Goal: Information Seeking & Learning: Learn about a topic

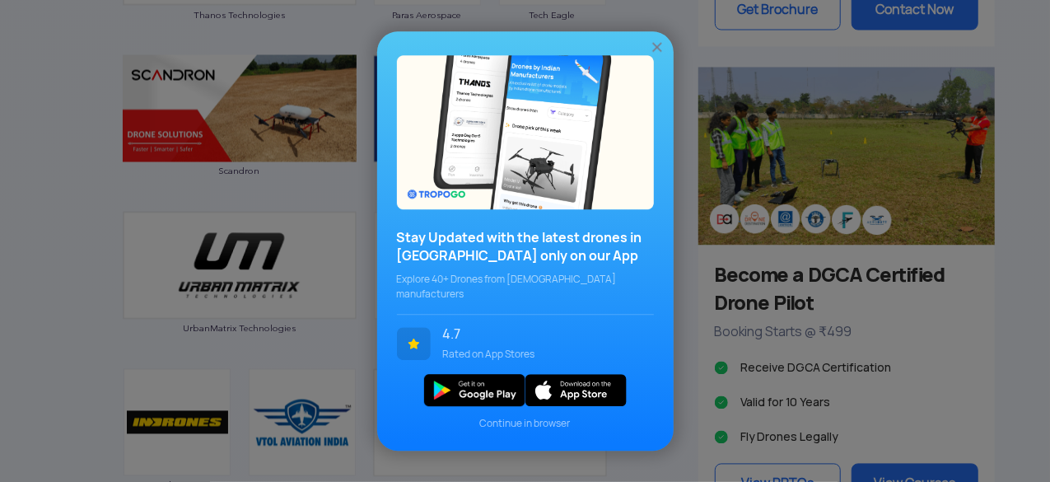
scroll to position [1461, 0]
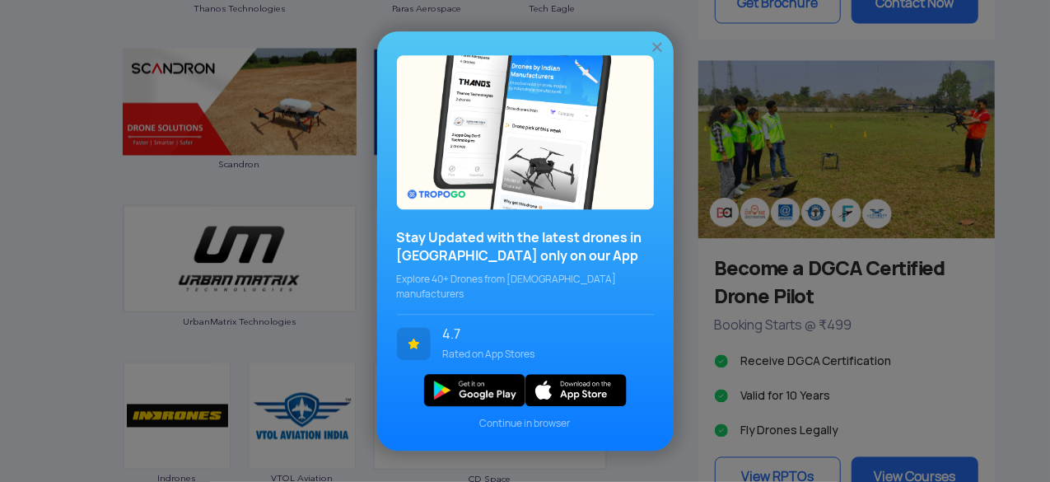
click at [651, 55] on img at bounding box center [657, 47] width 16 height 16
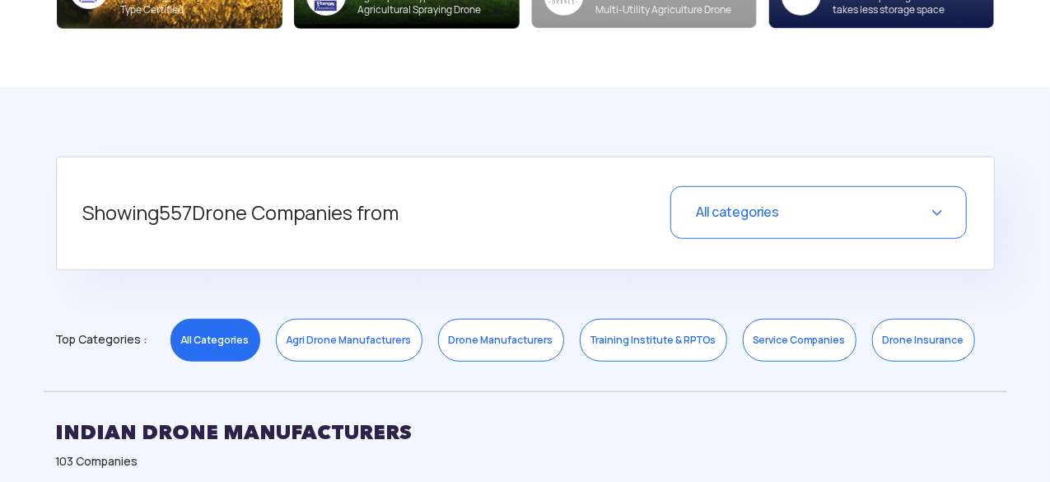
scroll to position [577, 0]
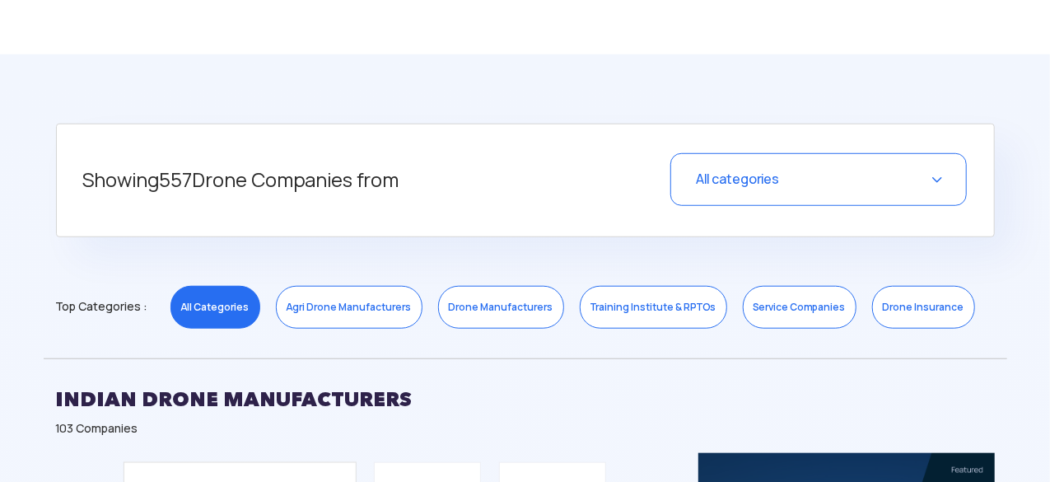
click at [697, 179] on span "All categories" at bounding box center [737, 179] width 83 height 17
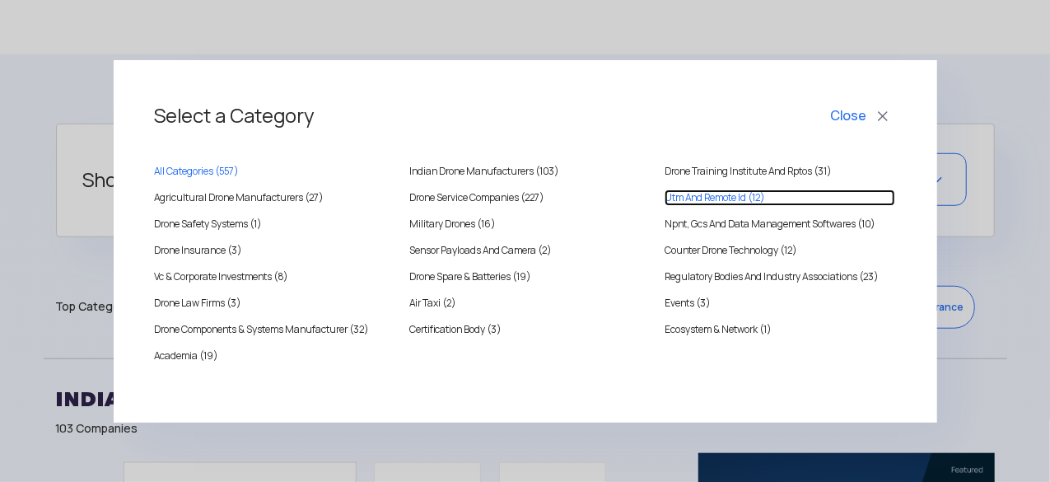
click at [707, 203] on ID "Utm And Remote Id (12)" at bounding box center [780, 197] width 231 height 16
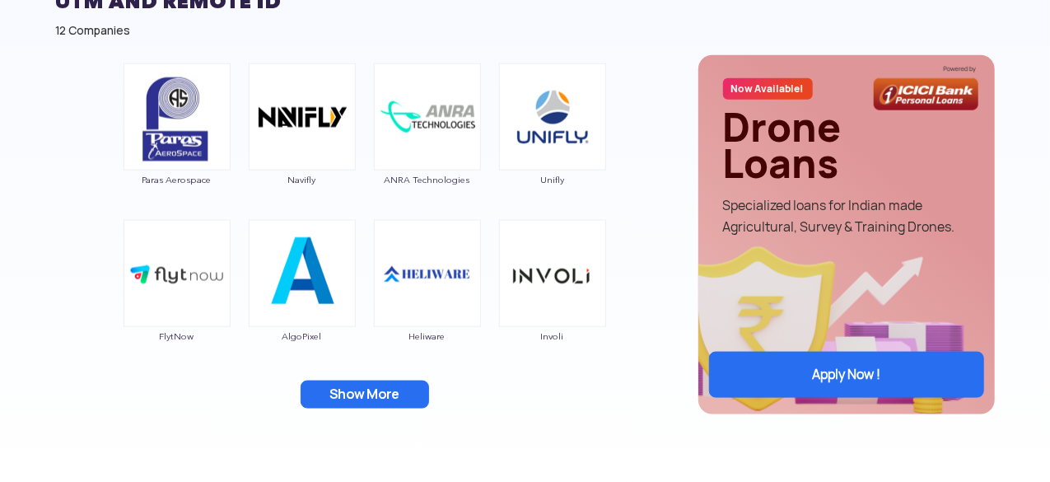
scroll to position [1109, 0]
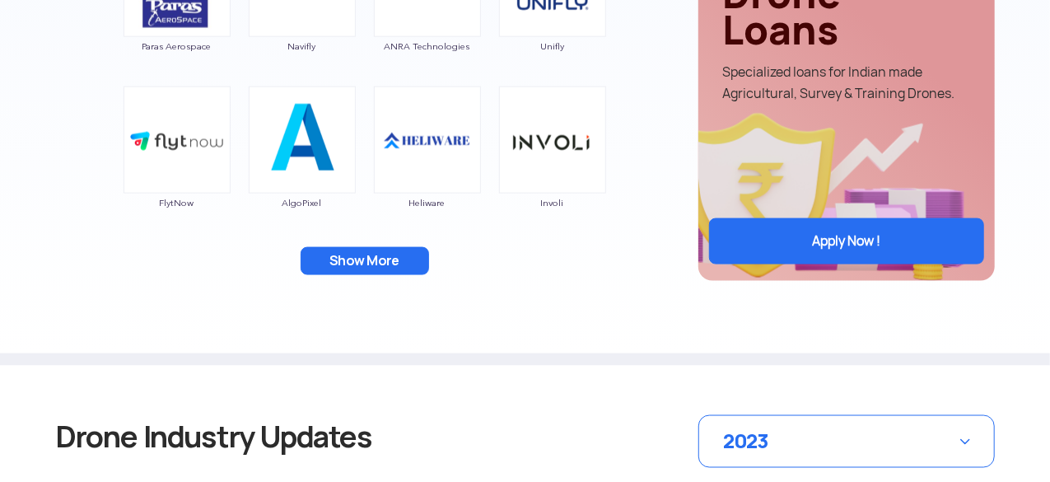
click at [401, 247] on button "Show More" at bounding box center [365, 261] width 129 height 28
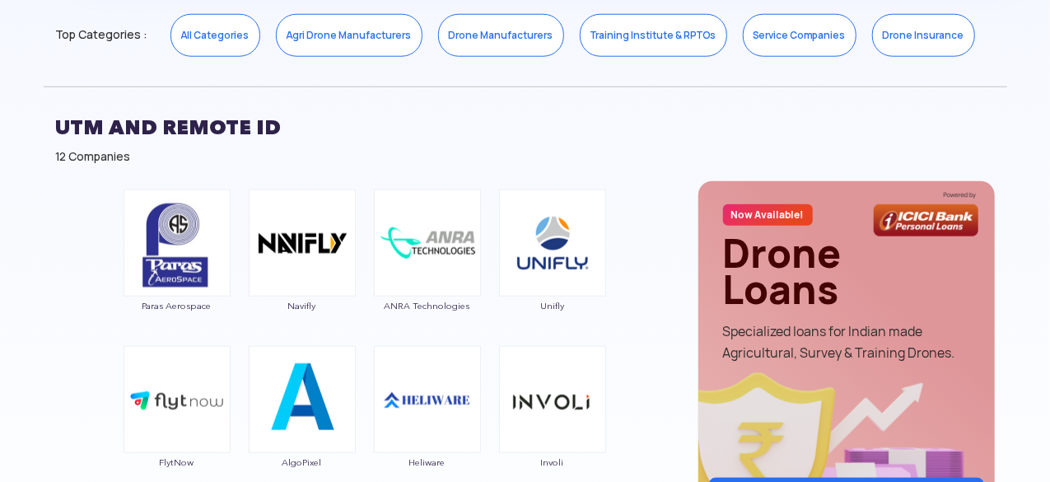
scroll to position [846, 0]
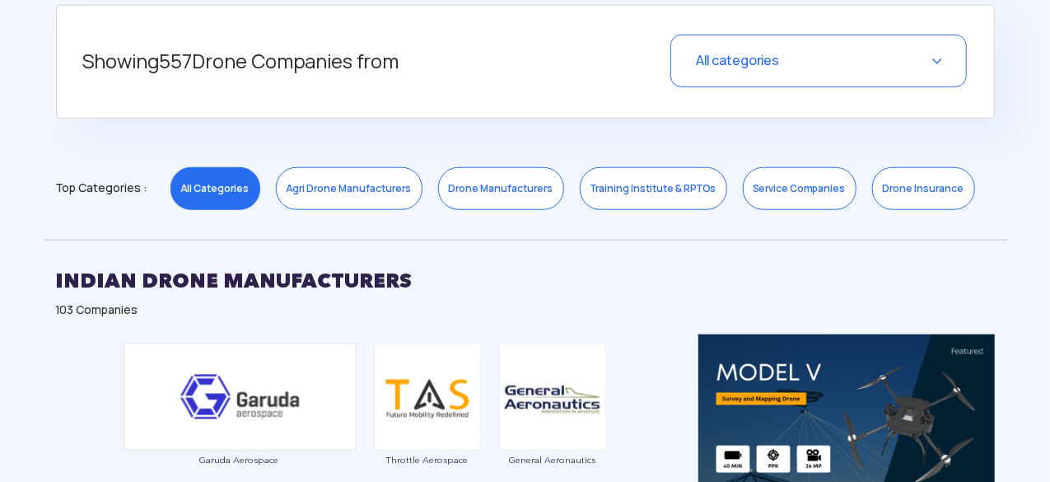
scroll to position [699, 0]
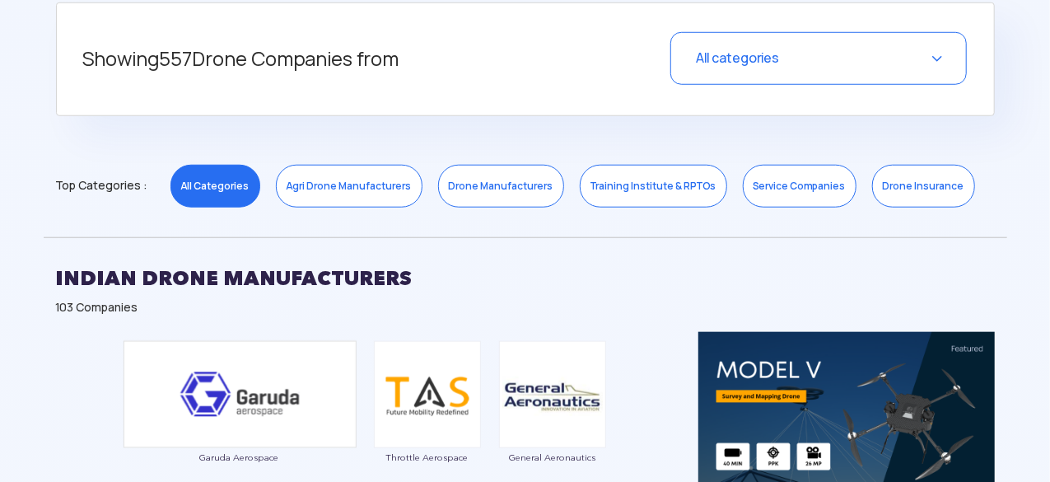
click at [931, 60] on div "All categories" at bounding box center [819, 58] width 297 height 53
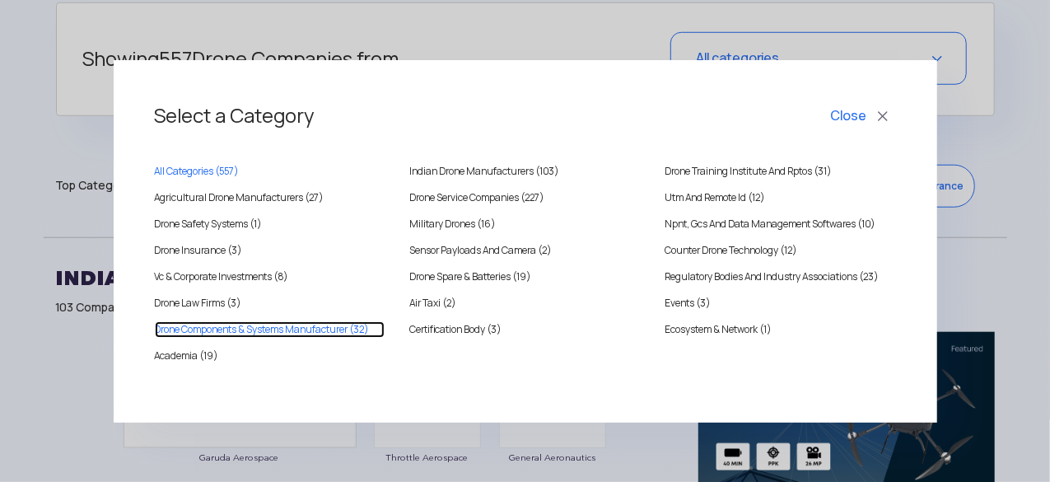
click at [302, 332] on Manufacturer "Drone Components & Systems Manufacturer (32)" at bounding box center [270, 329] width 231 height 16
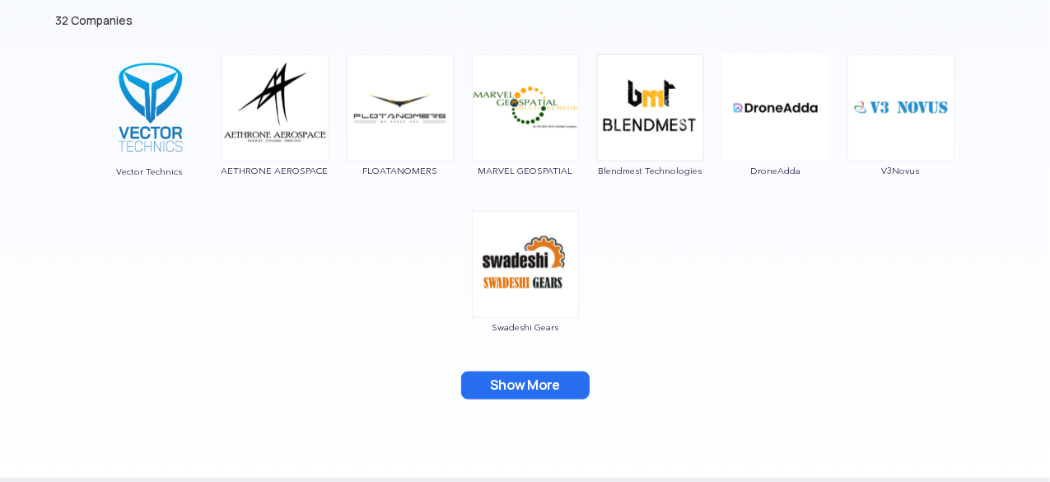
scroll to position [950, 0]
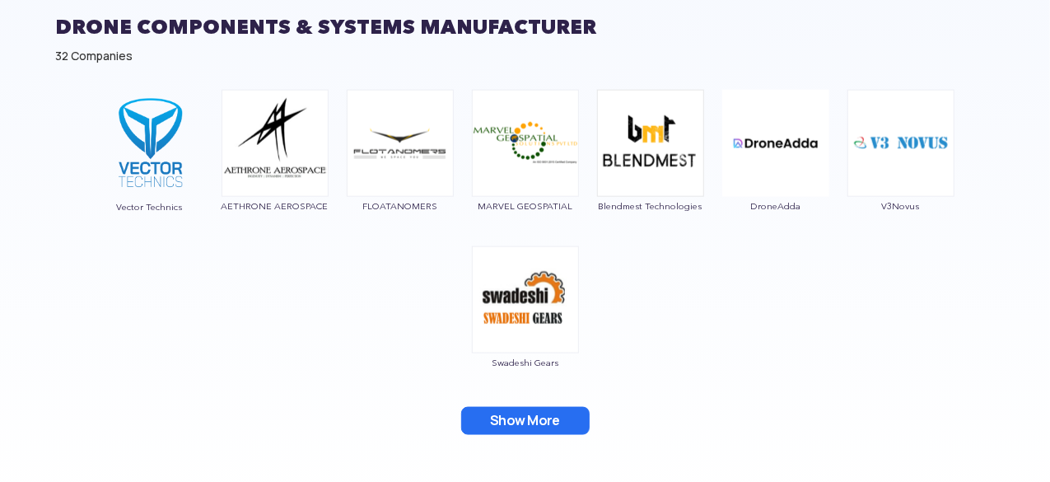
click at [530, 425] on button "Show More" at bounding box center [525, 421] width 129 height 28
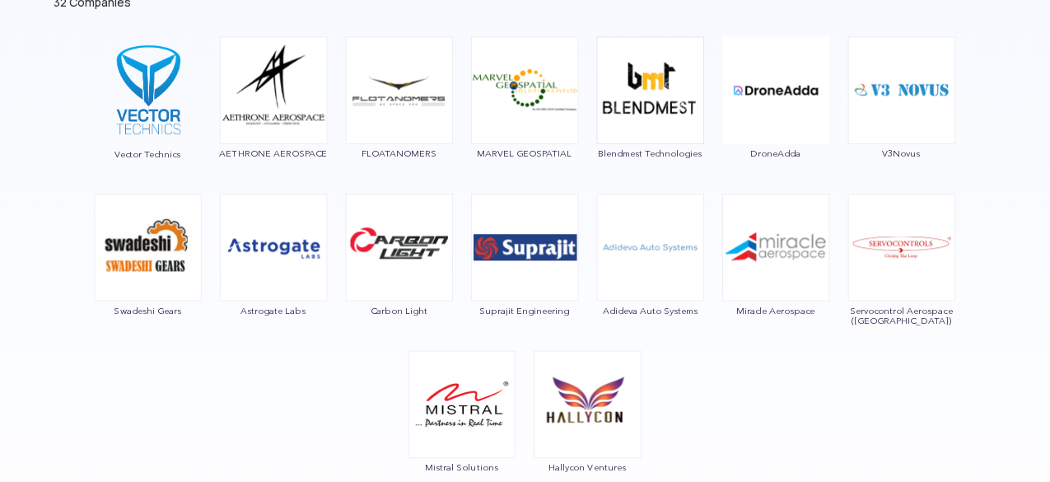
scroll to position [1002, 0]
